Goal: Task Accomplishment & Management: Manage account settings

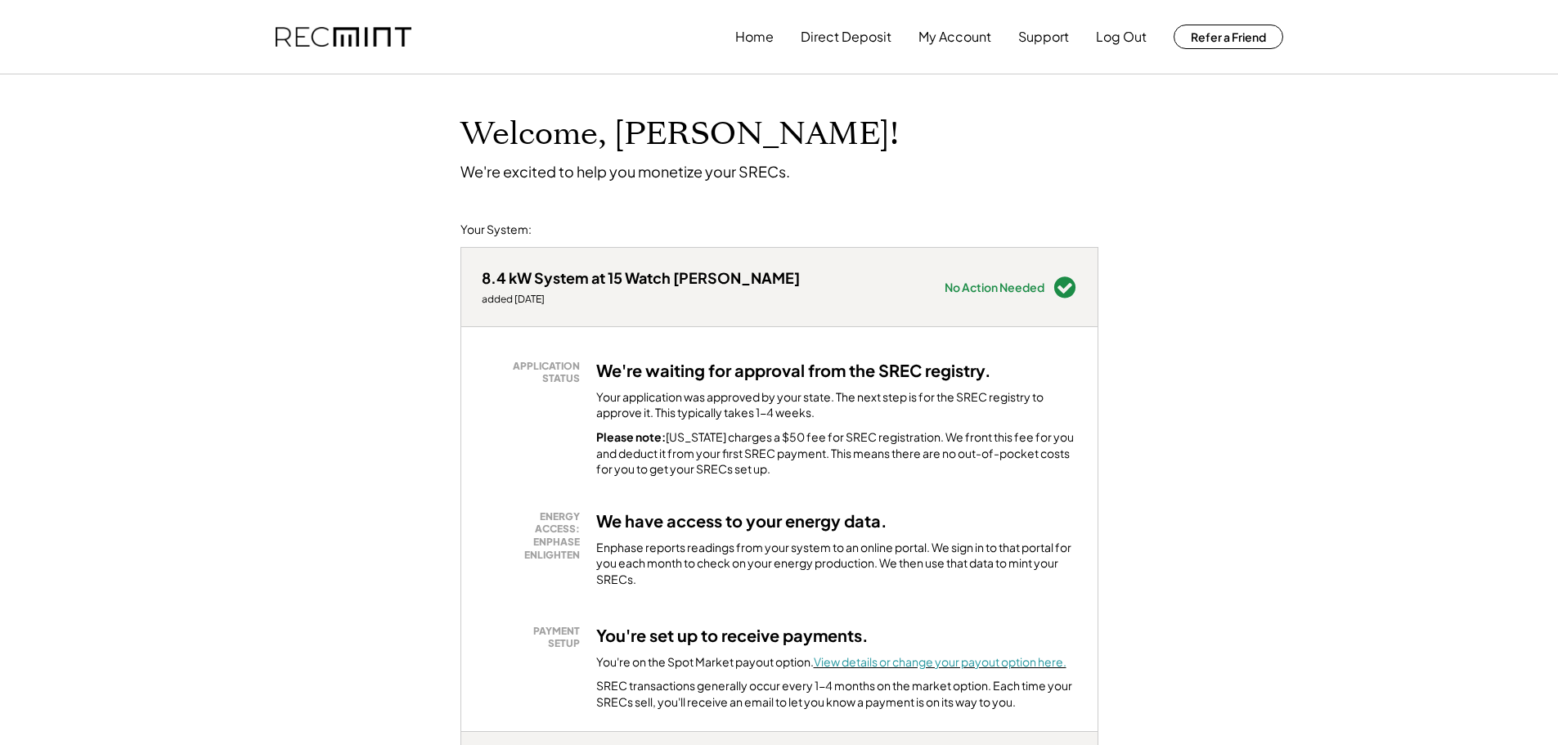
click at [939, 657] on font "View details or change your payout option here." at bounding box center [940, 661] width 253 height 15
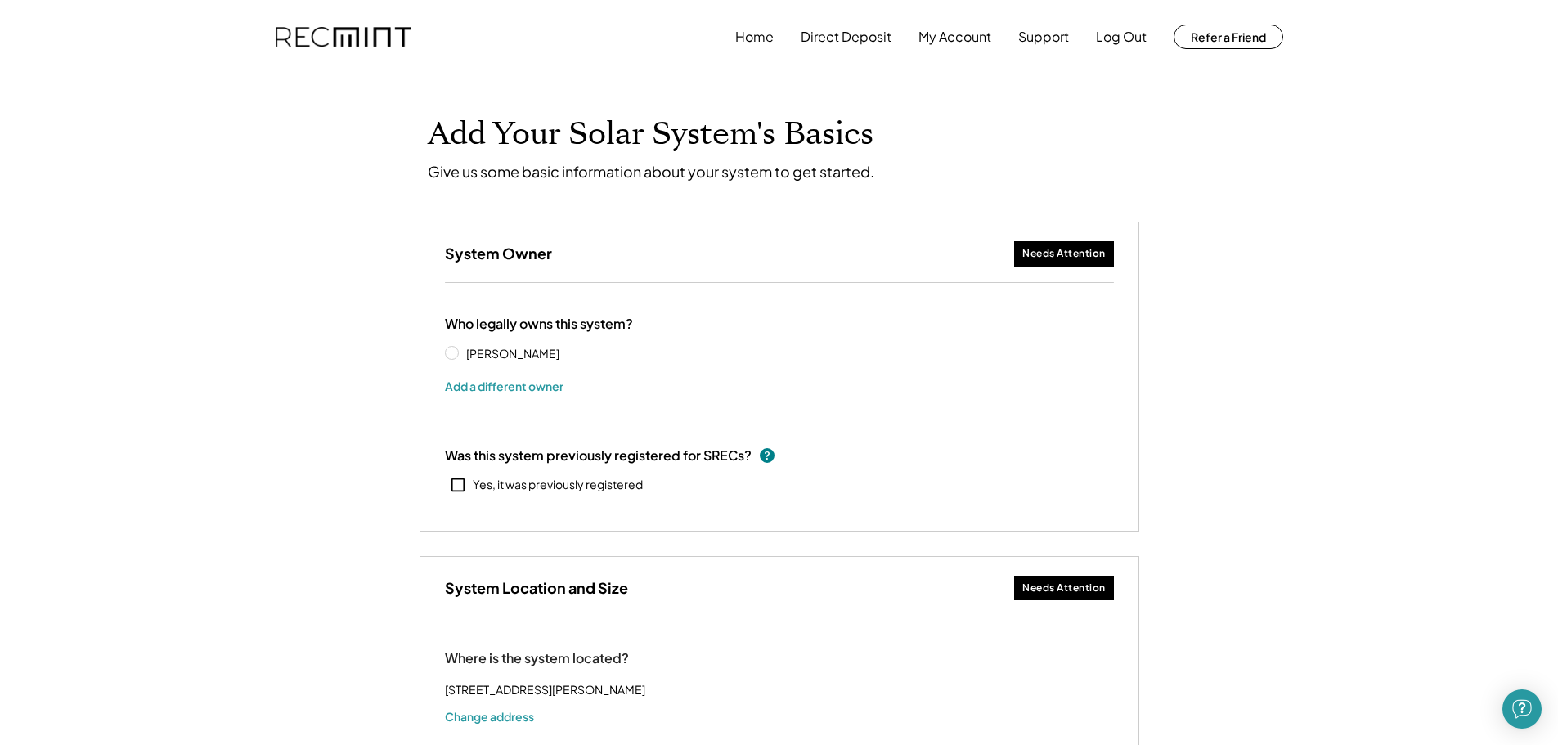
select select "**********"
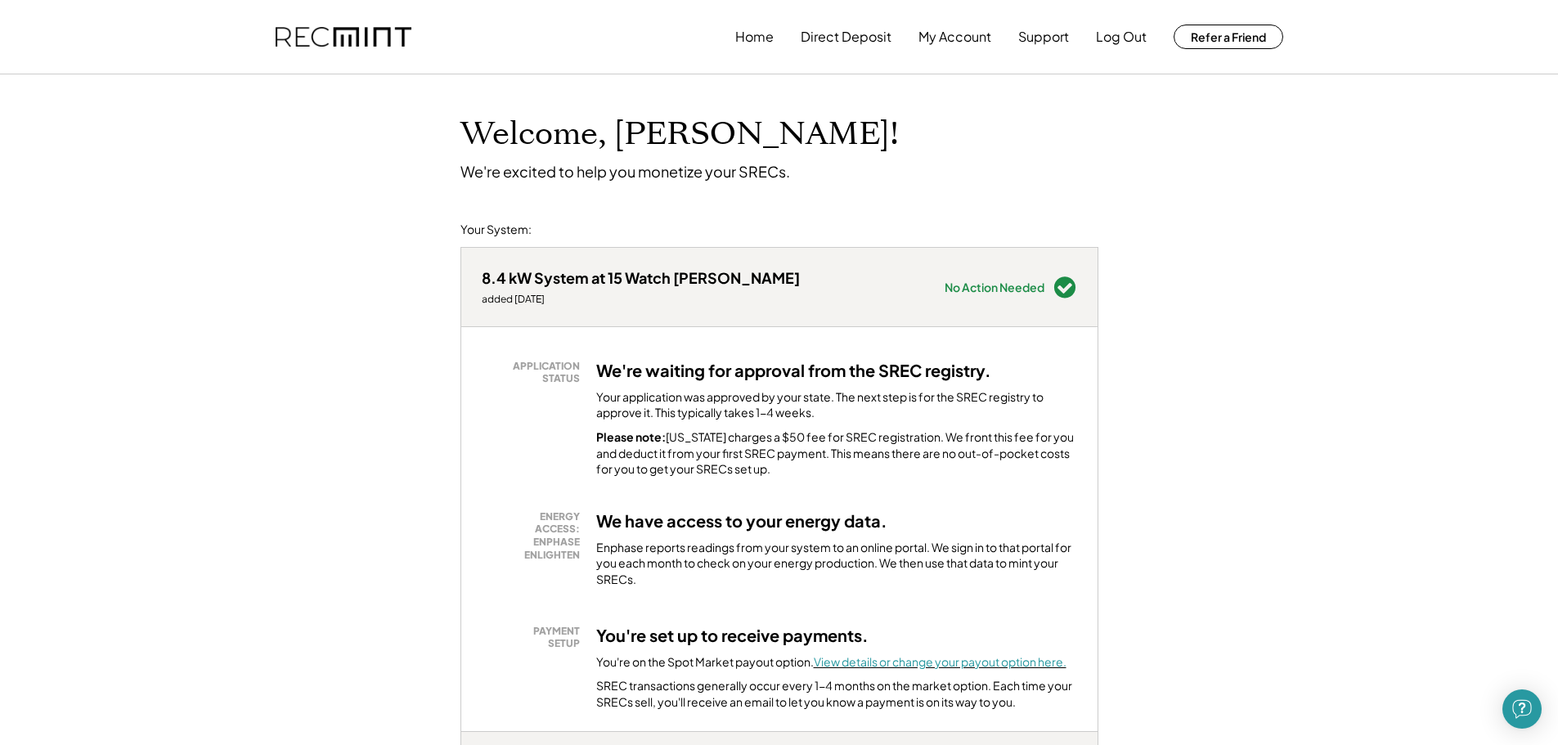
click at [972, 658] on font "View details or change your payout option here." at bounding box center [940, 661] width 253 height 15
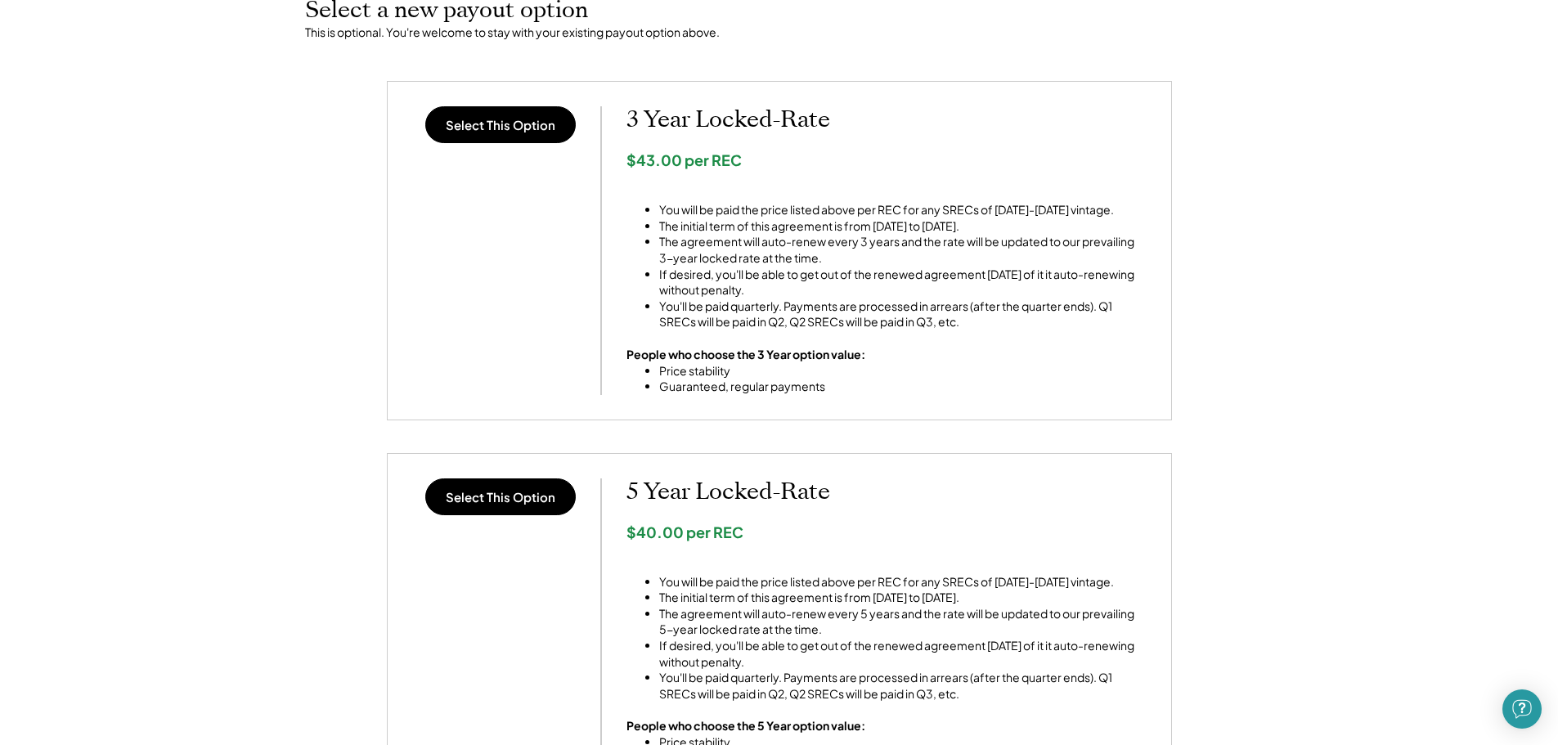
scroll to position [879, 0]
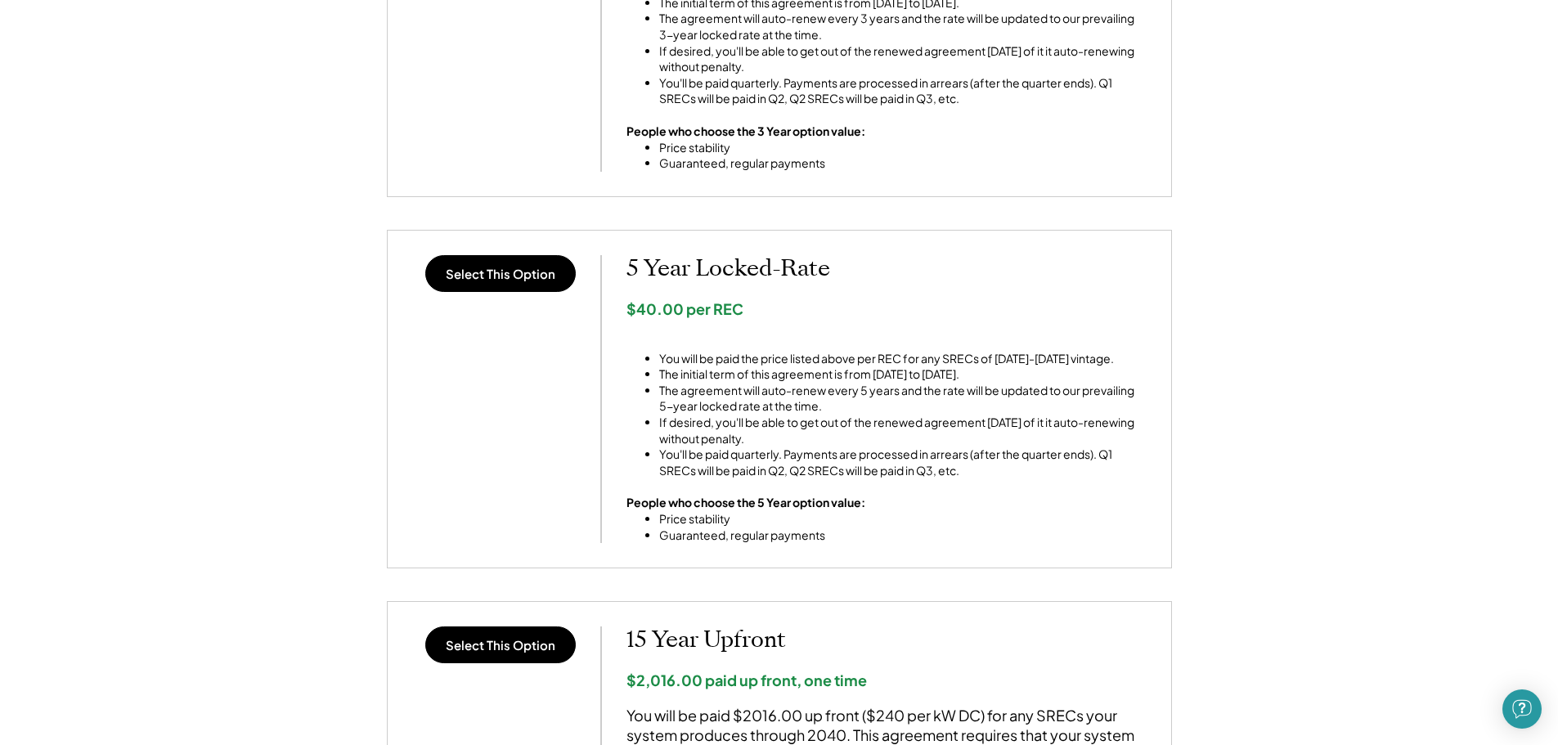
click at [1497, 349] on div "< Return Home SREC Payout Options 8.4kW solar system at 15 Watch Hill Pl, Gaith…" at bounding box center [779, 136] width 1558 height 1865
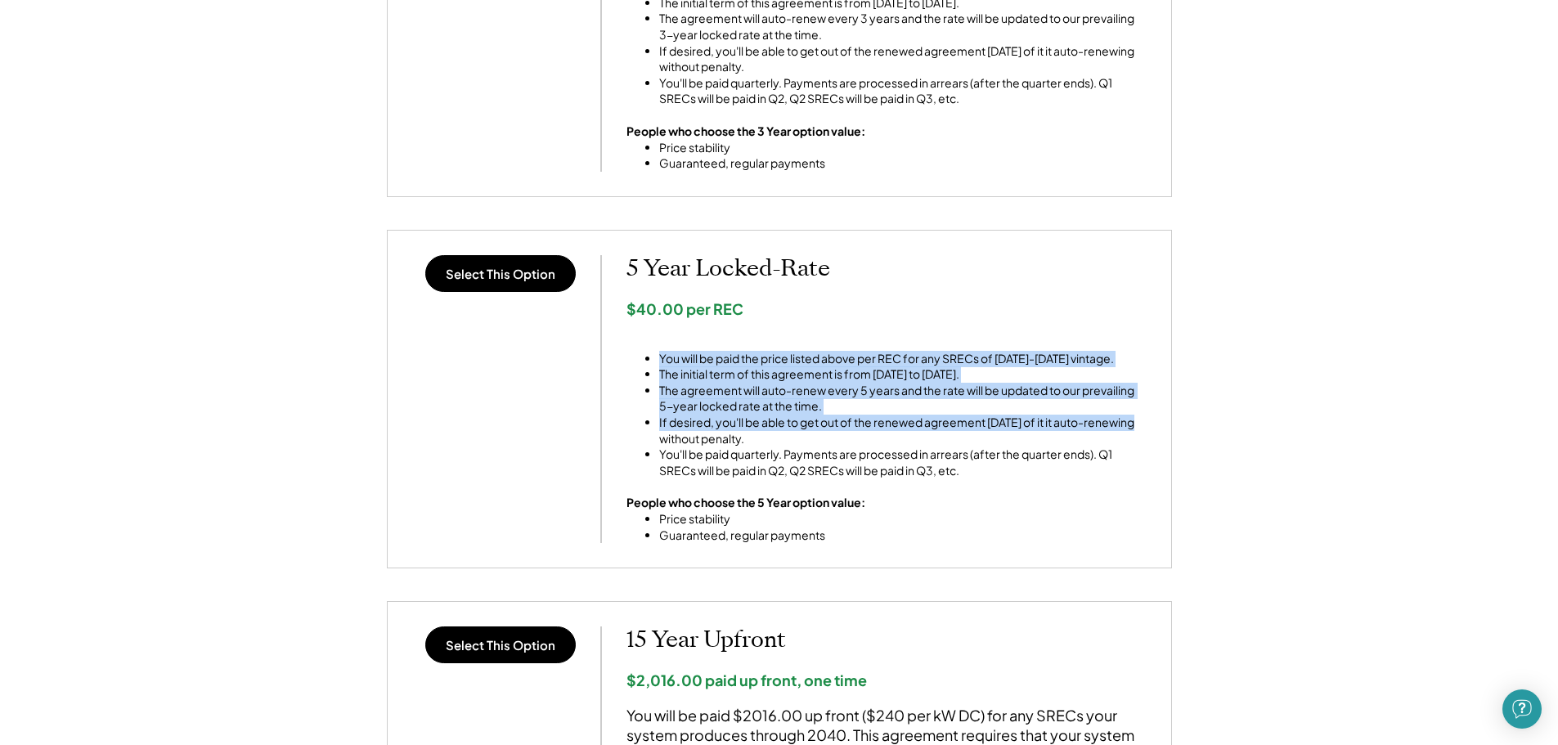
drag, startPoint x: 1497, startPoint y: 374, endPoint x: 1497, endPoint y: 415, distance: 40.9
click at [1497, 415] on div "< Return Home SREC Payout Options 8.4kW solar system at 15 Watch Hill Pl, Gaith…" at bounding box center [779, 136] width 1558 height 1865
click at [1488, 386] on div "< Return Home SREC Payout Options 8.4kW solar system at 15 Watch Hill Pl, Gaith…" at bounding box center [779, 136] width 1558 height 1865
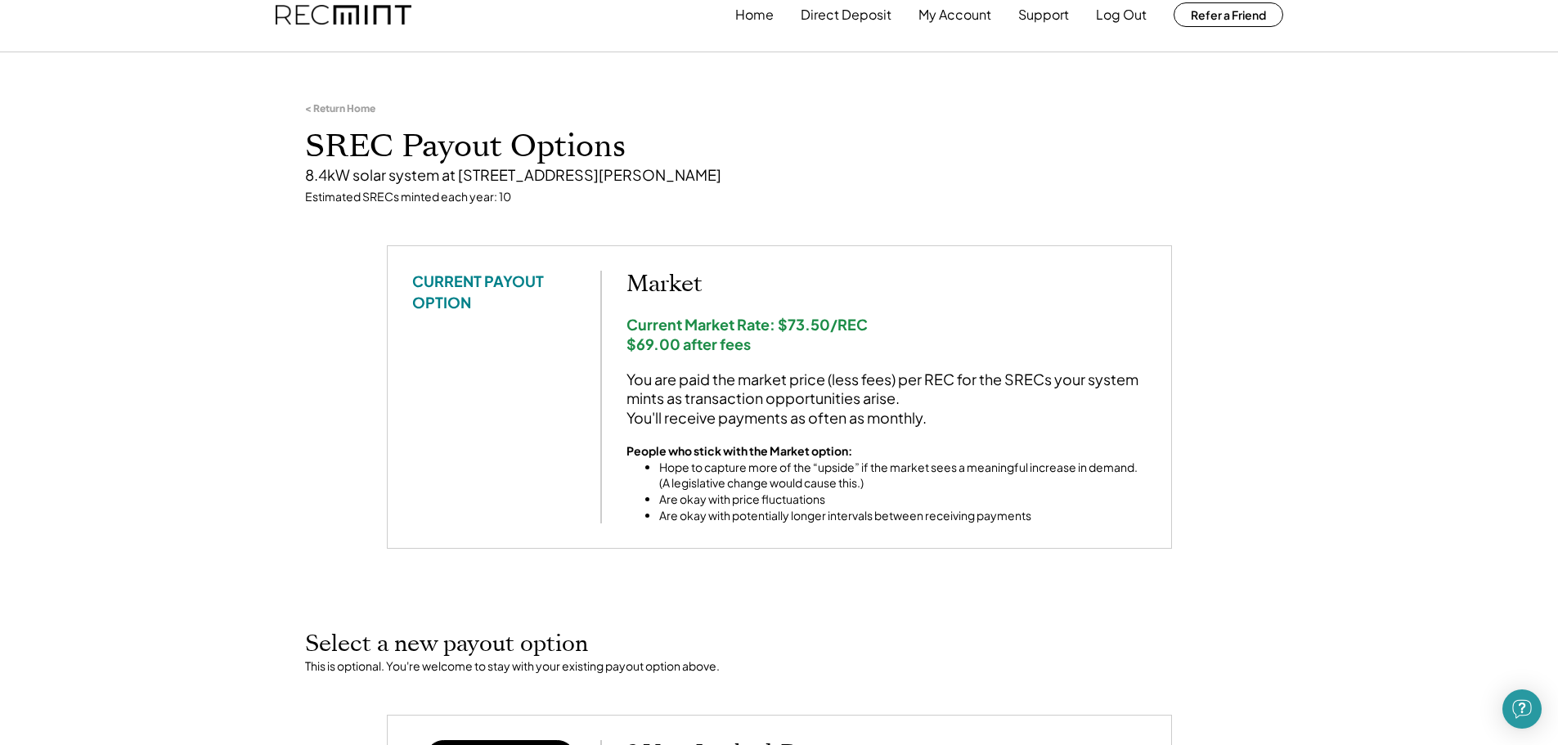
scroll to position [0, 0]
